Goal: Check status

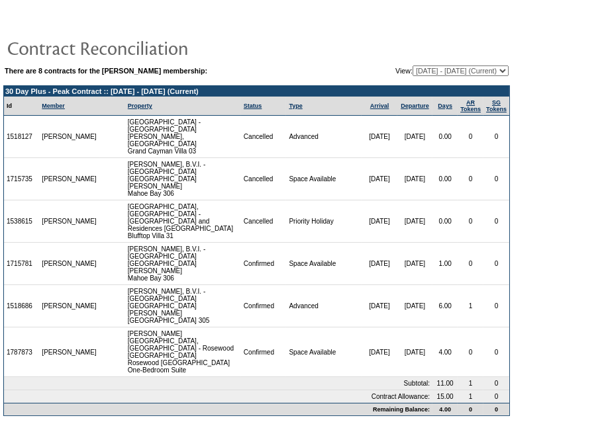
click at [428, 72] on select "[DATE] - [DATE] [DATE] - [DATE] [DATE] - [DATE] [DATE] - [DATE] (Current) [DATE…" at bounding box center [460, 71] width 96 height 11
select select "125986"
click at [412, 66] on select "[DATE] - [DATE] [DATE] - [DATE] [DATE] - [DATE] [DATE] - [DATE] (Current) [DATE…" at bounding box center [460, 71] width 96 height 11
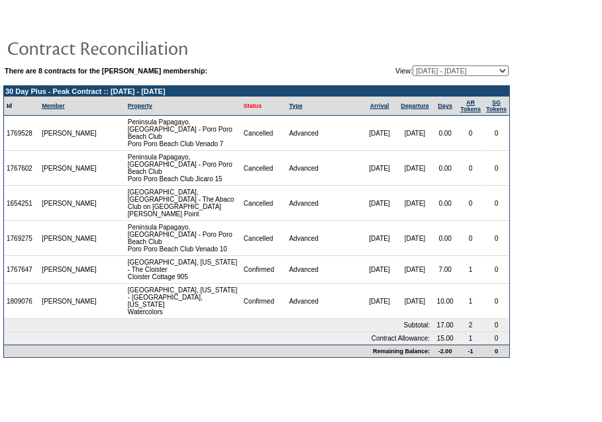
click at [244, 107] on link "Status" at bounding box center [253, 106] width 19 height 7
click at [457, 69] on select "[DATE] - [DATE] [DATE] - [DATE] [DATE] - [DATE] [DATE] - [DATE] (Current) [DATE…" at bounding box center [460, 71] width 96 height 11
select select "124840"
click at [412, 66] on select "[DATE] - [DATE] [DATE] - [DATE] [DATE] - [DATE] [DATE] - [DATE] (Current) [DATE…" at bounding box center [460, 71] width 96 height 11
